Goal: Task Accomplishment & Management: Manage account settings

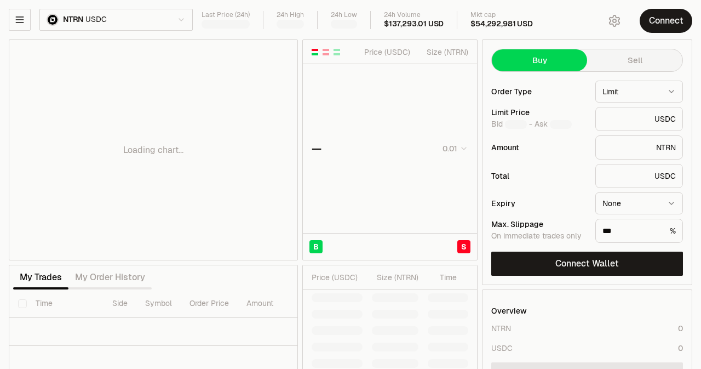
type input "********"
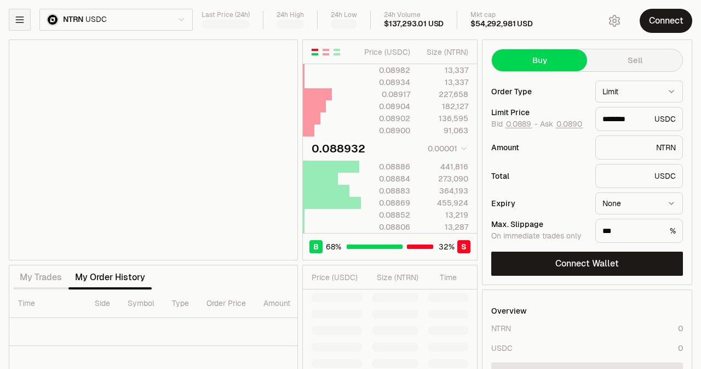
click at [20, 17] on icon "button" at bounding box center [19, 19] width 7 height 5
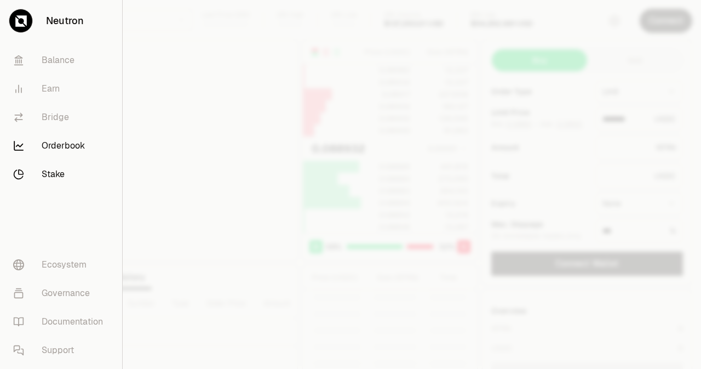
click at [49, 175] on link "Stake" at bounding box center [60, 174] width 113 height 28
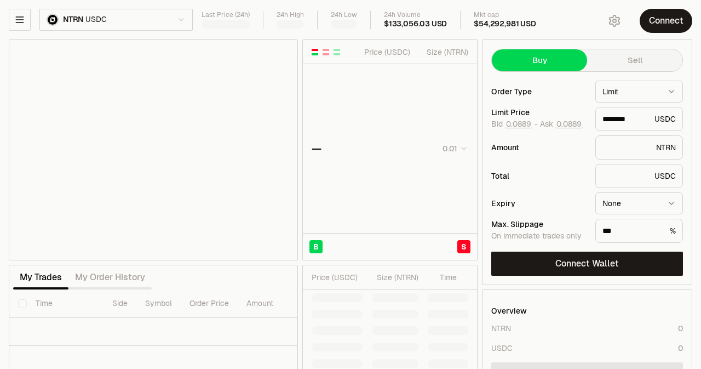
scroll to position [88, 0]
